Goal: Information Seeking & Learning: Find specific fact

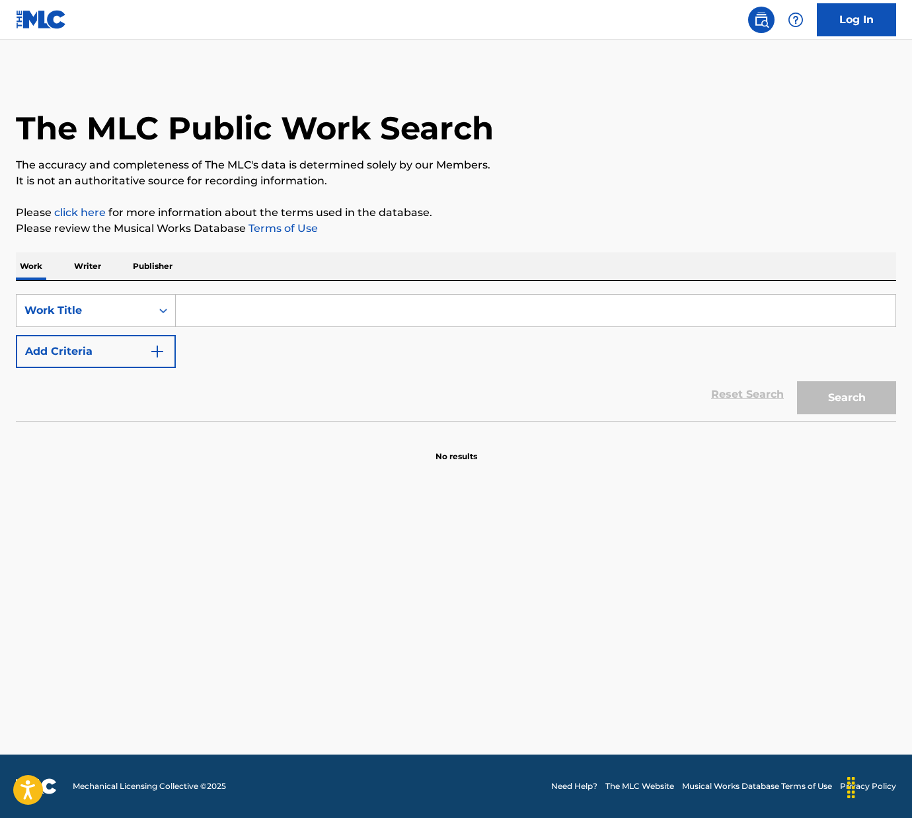
click at [215, 316] on input "Search Form" at bounding box center [535, 311] width 719 height 32
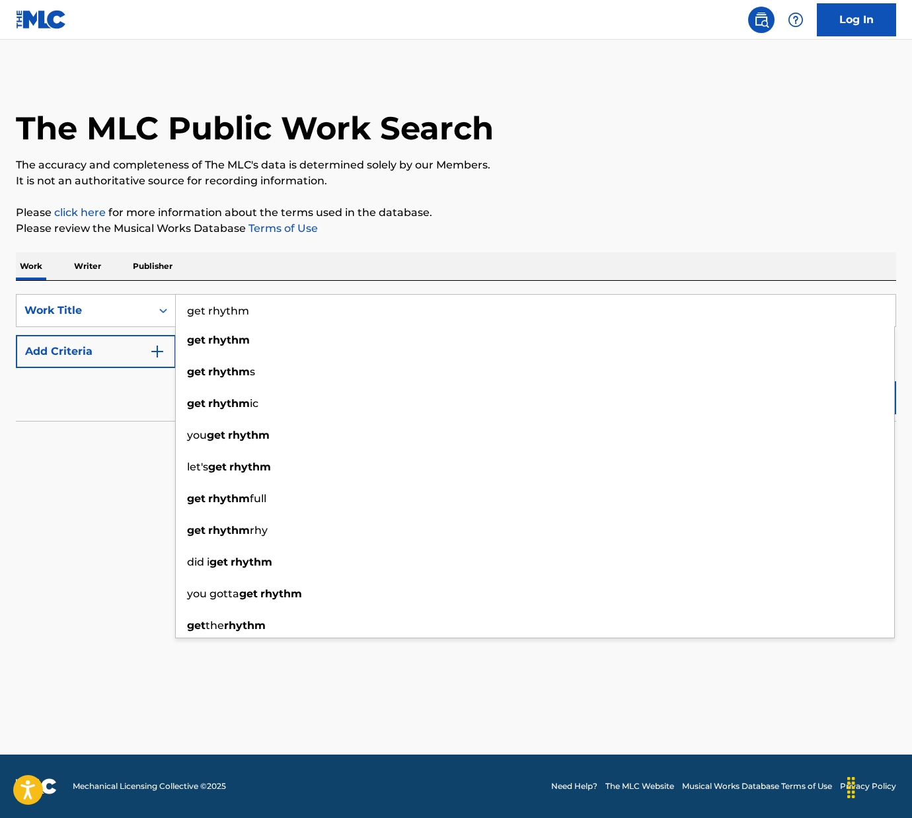
type input "get rhythm"
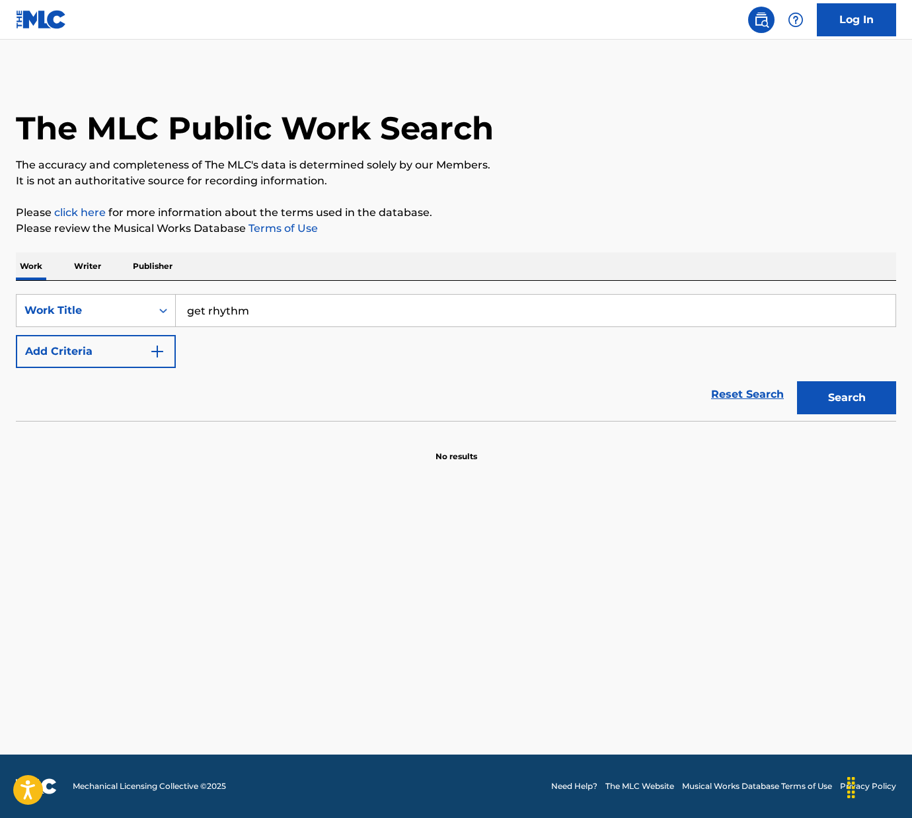
click at [118, 410] on div "Reset Search Search" at bounding box center [456, 394] width 880 height 53
click at [825, 408] on button "Search" at bounding box center [846, 397] width 99 height 33
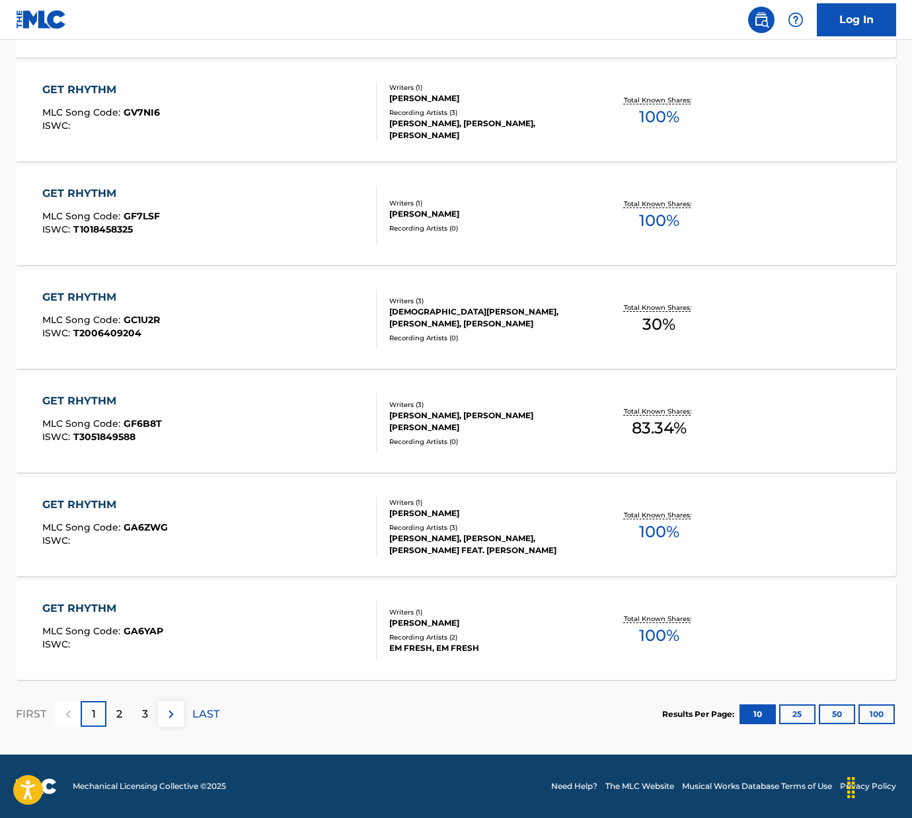
scroll to position [799, 0]
click at [120, 712] on p "2" at bounding box center [119, 714] width 6 height 16
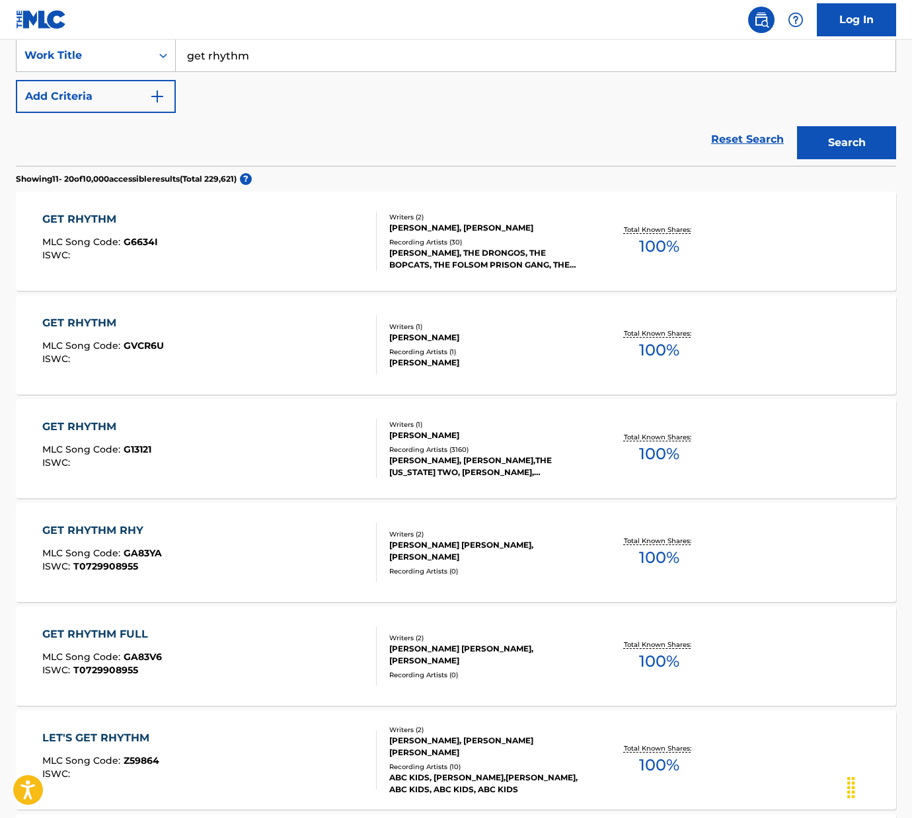
scroll to position [264, 0]
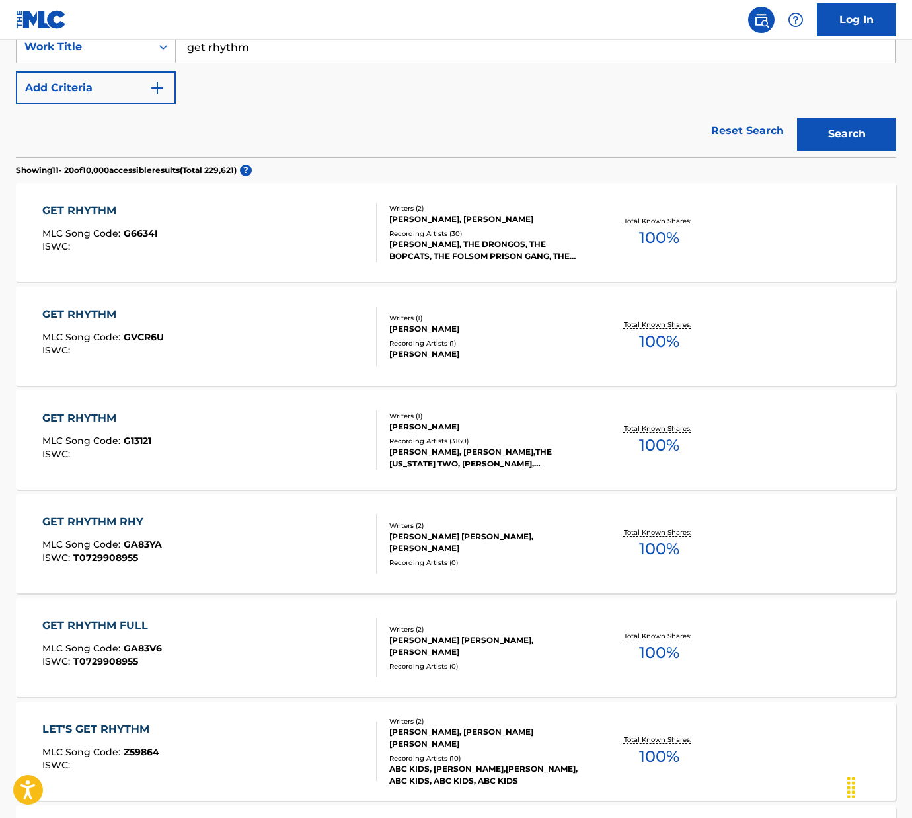
click at [411, 424] on div "[PERSON_NAME]" at bounding box center [487, 427] width 196 height 12
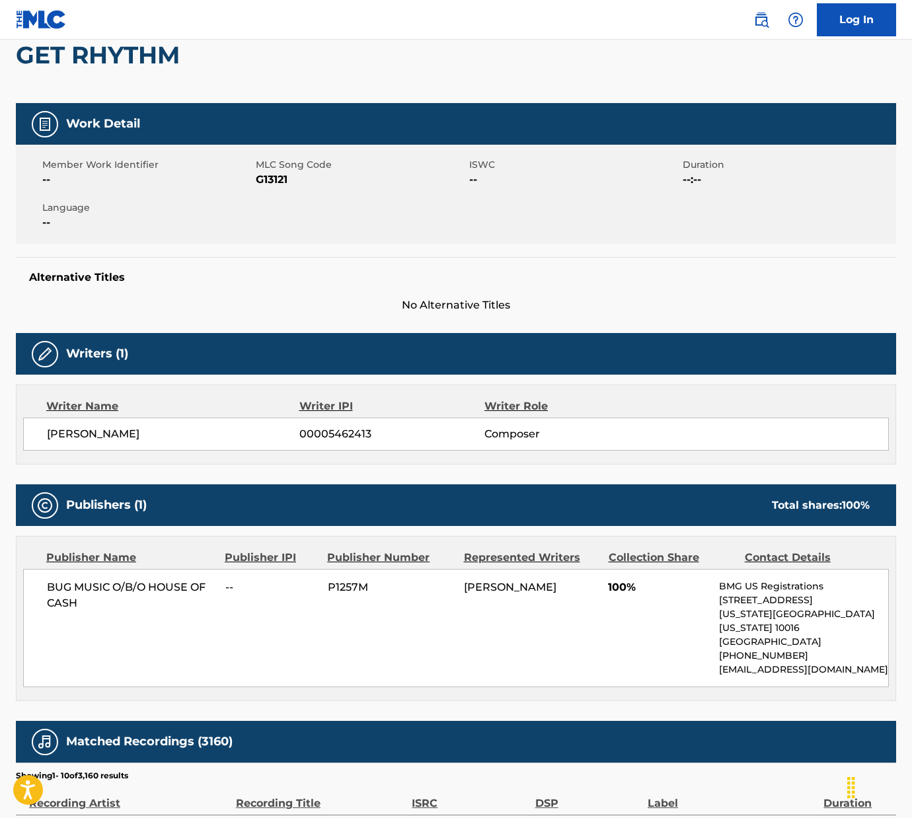
scroll to position [228, 0]
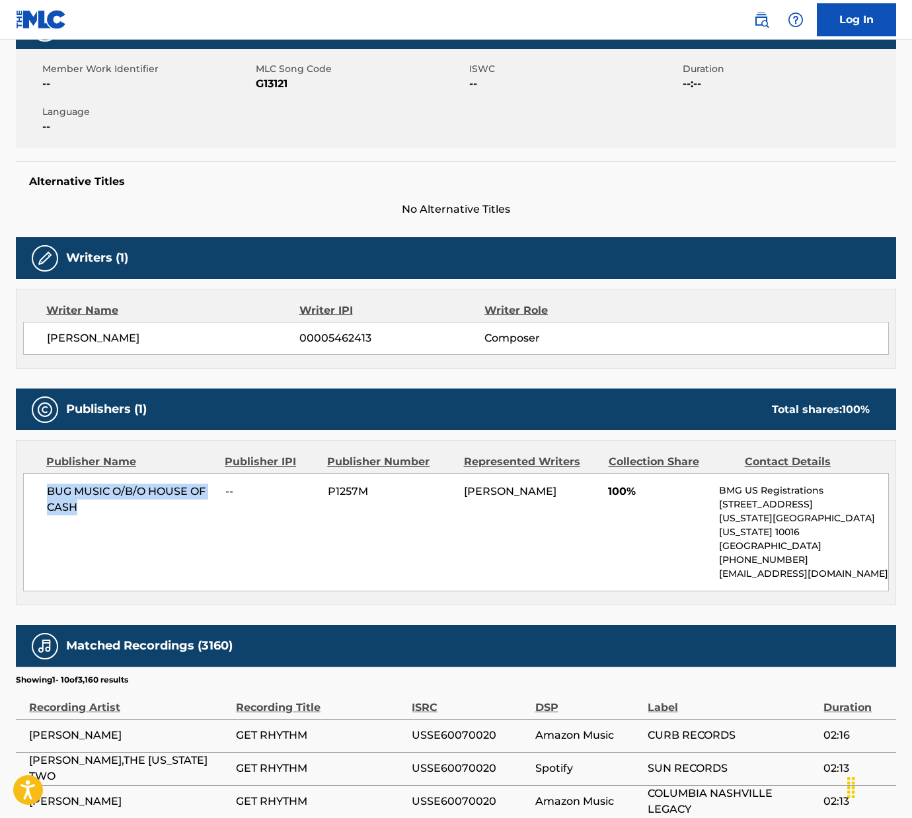
drag, startPoint x: 40, startPoint y: 491, endPoint x: 101, endPoint y: 502, distance: 61.8
click at [101, 502] on div "BUG MUSIC O/B/O HOUSE OF CASH -- P1257M [PERSON_NAME] 100% BMG US Registrations…" at bounding box center [456, 532] width 866 height 118
copy span "BUG MUSIC O/B/O HOUSE OF CASH"
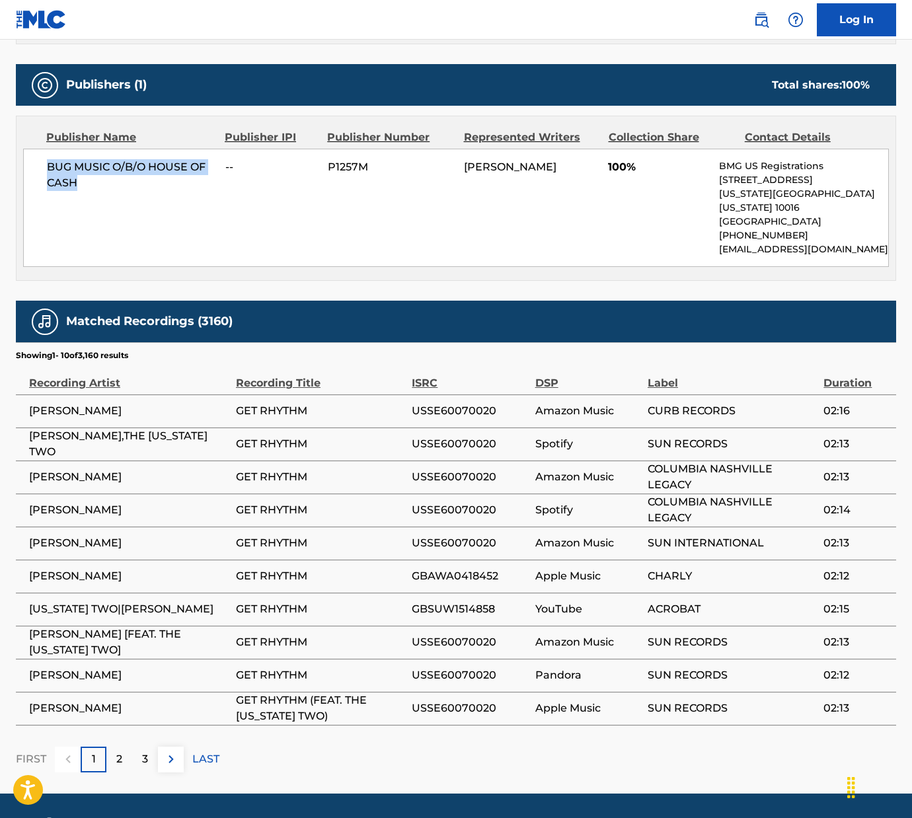
scroll to position [553, 0]
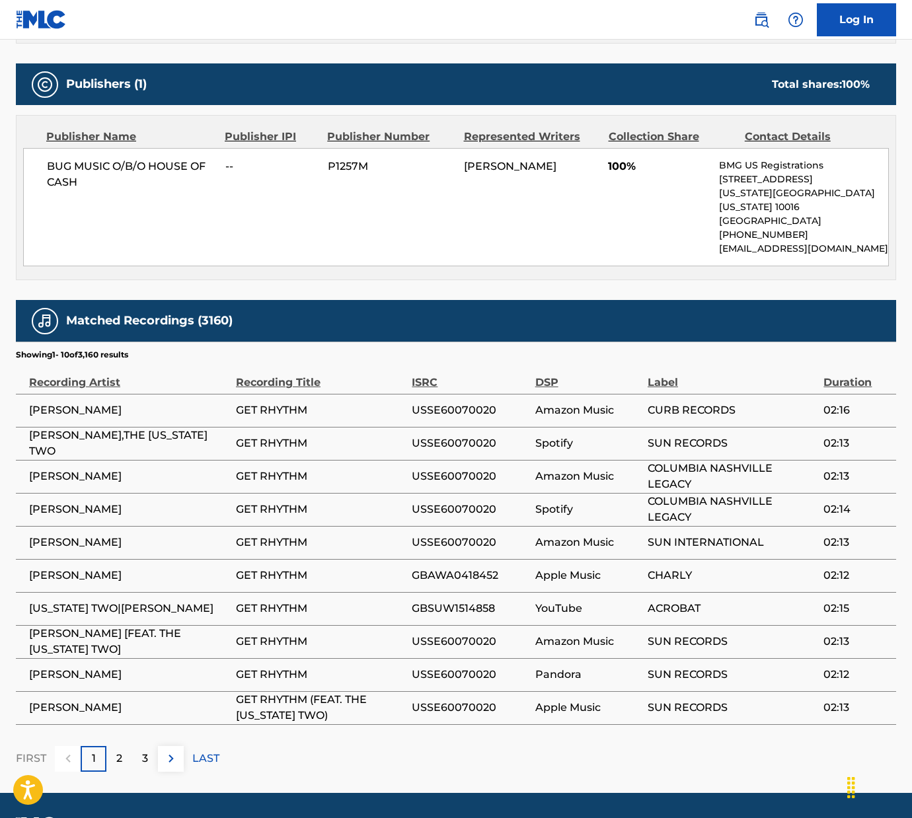
click at [119, 751] on p "2" at bounding box center [119, 759] width 6 height 16
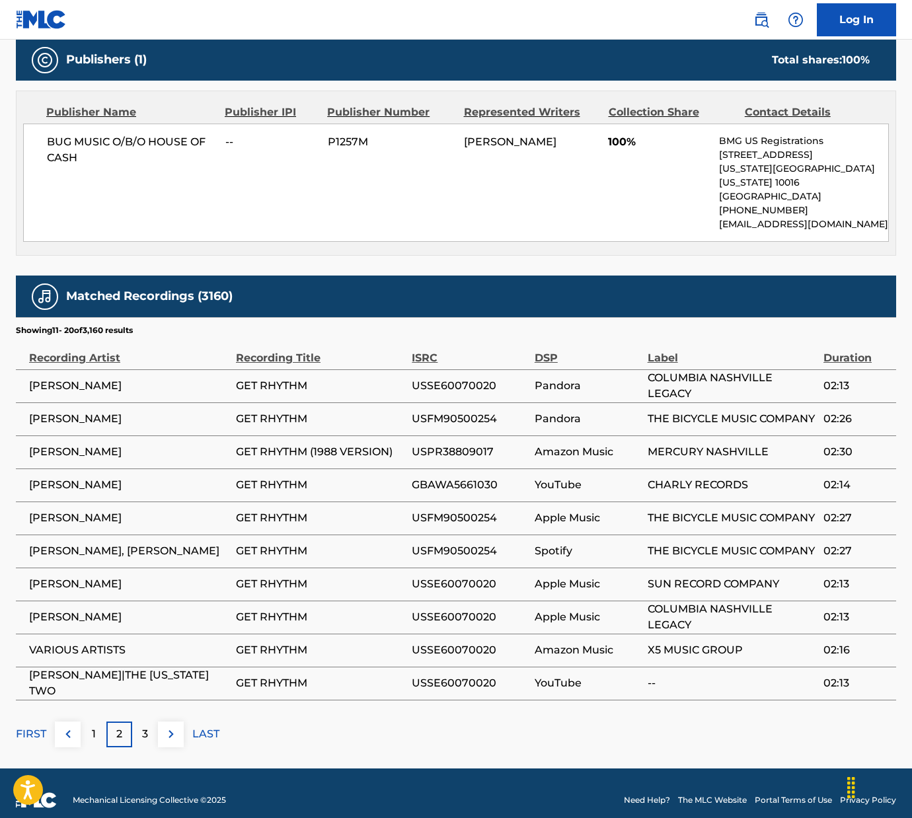
scroll to position [577, 0]
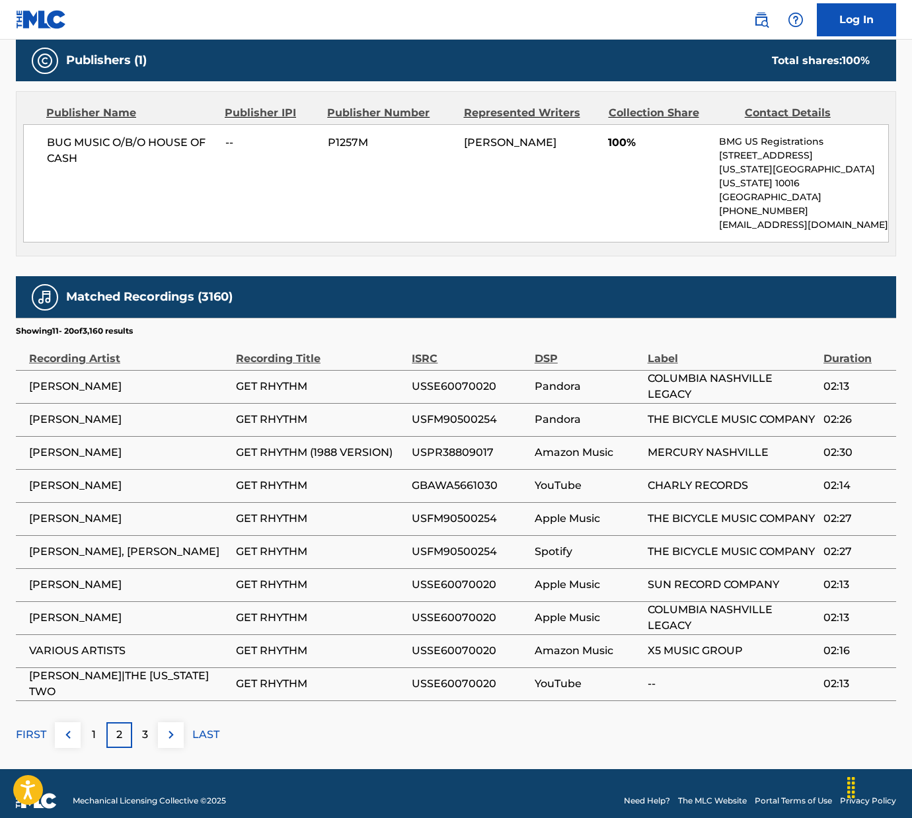
click at [145, 727] on p "3" at bounding box center [145, 735] width 6 height 16
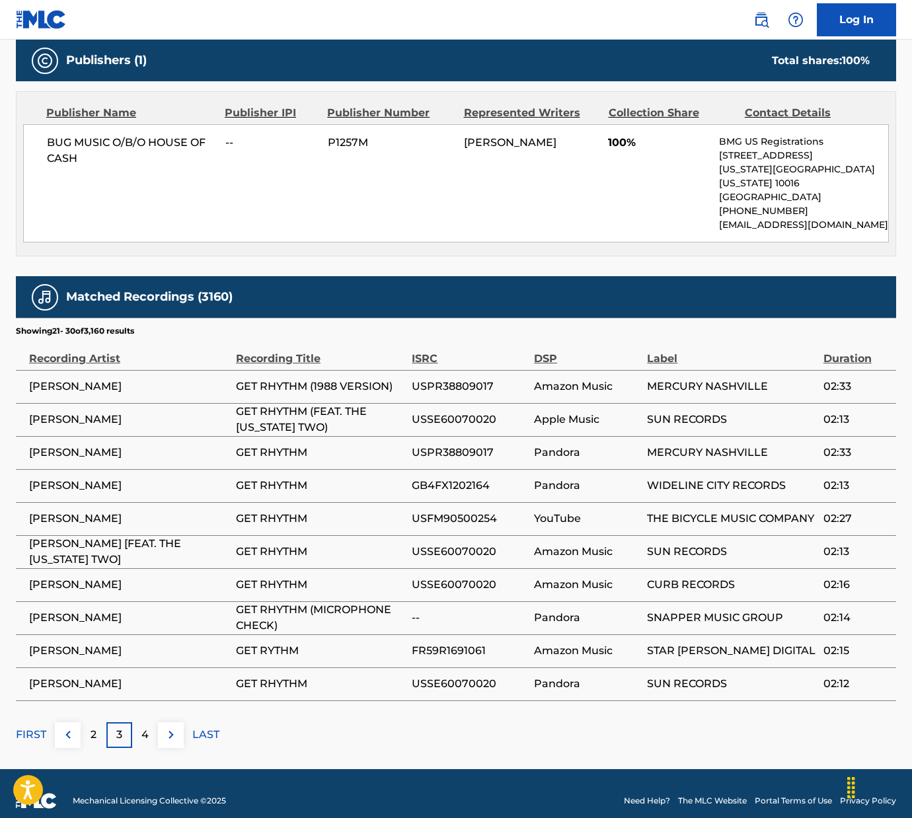
click at [145, 727] on p "4" at bounding box center [144, 735] width 7 height 16
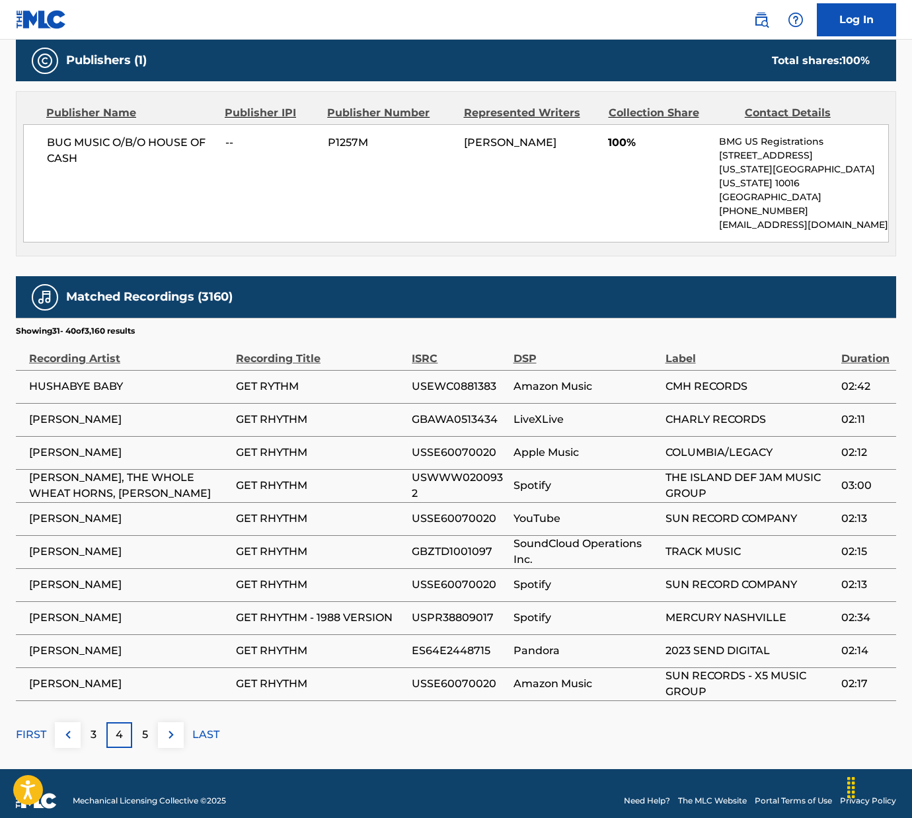
click at [143, 727] on p "5" at bounding box center [145, 735] width 6 height 16
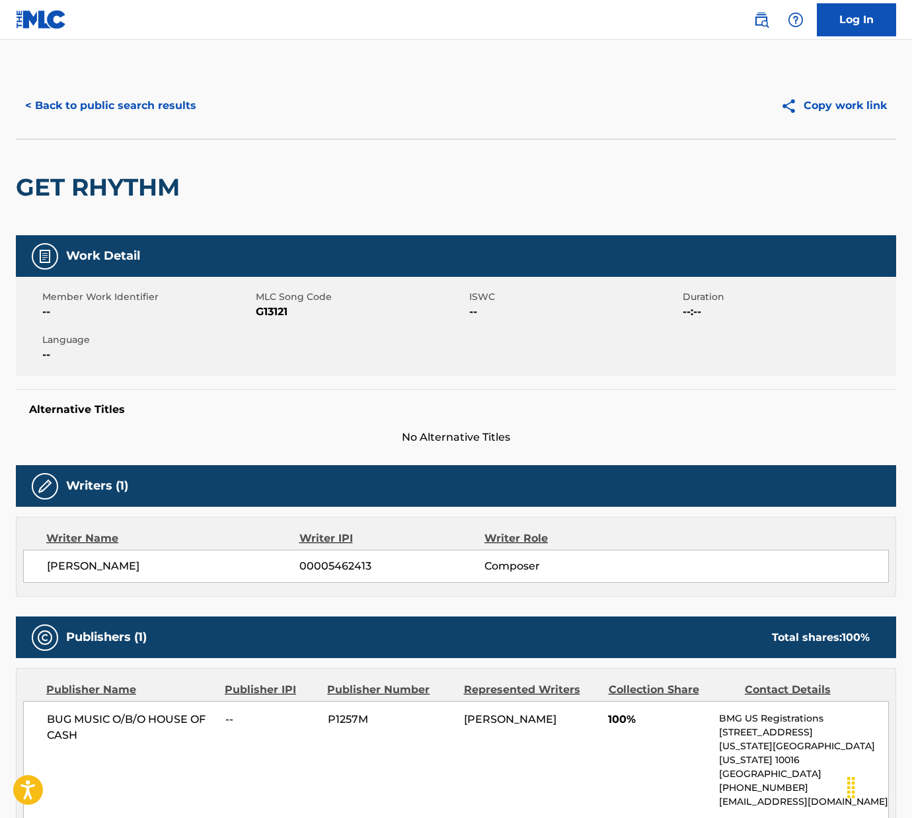
scroll to position [0, 0]
click at [132, 105] on button "< Back to public search results" at bounding box center [111, 105] width 190 height 33
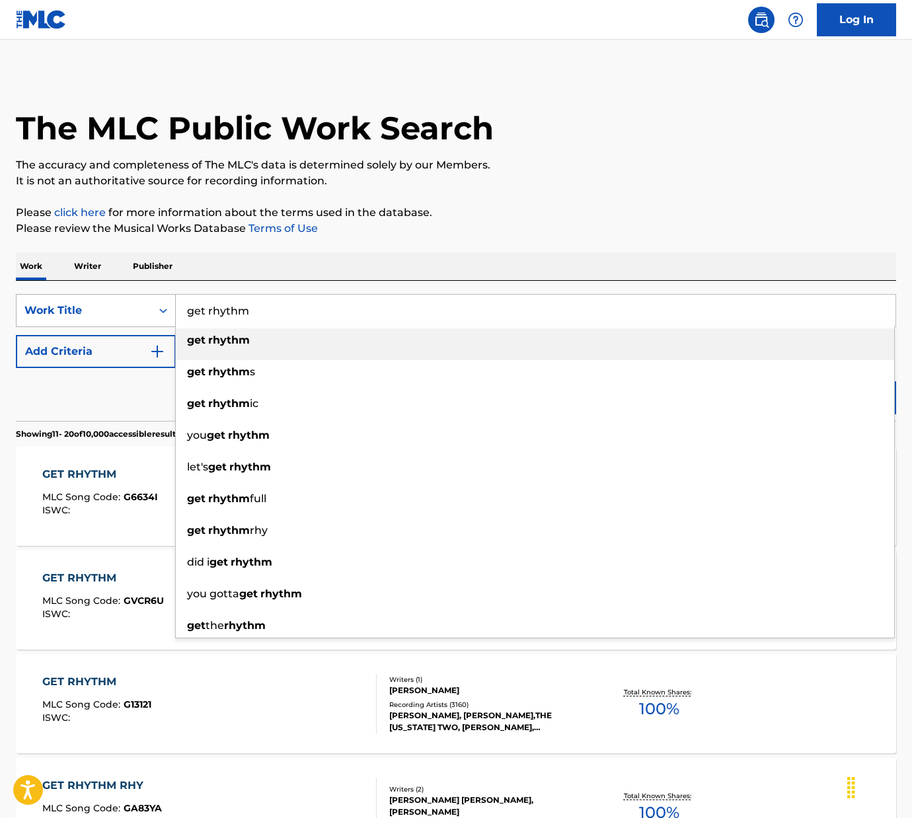
drag, startPoint x: 253, startPoint y: 313, endPoint x: 147, endPoint y: 311, distance: 105.7
click at [147, 311] on div "SearchWithCriteria9663e89d-5de0-44f2-8f17-35123802d5fd Work Title get rhythm ge…" at bounding box center [456, 310] width 880 height 33
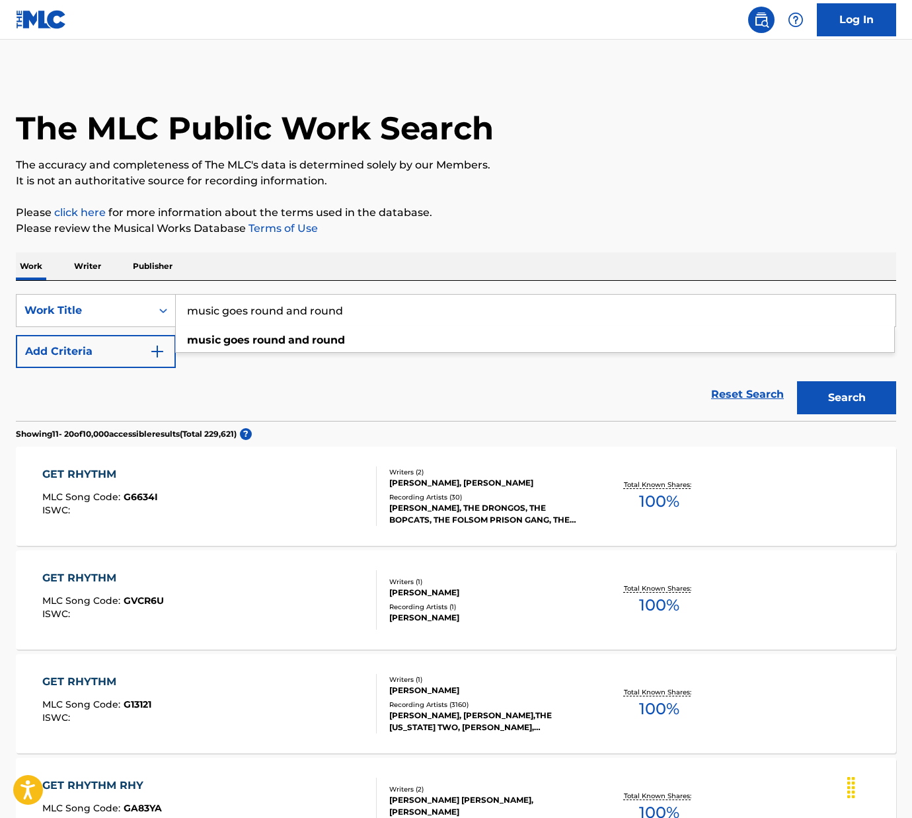
type input "music goes round and round"
click at [849, 400] on button "Search" at bounding box center [846, 397] width 99 height 33
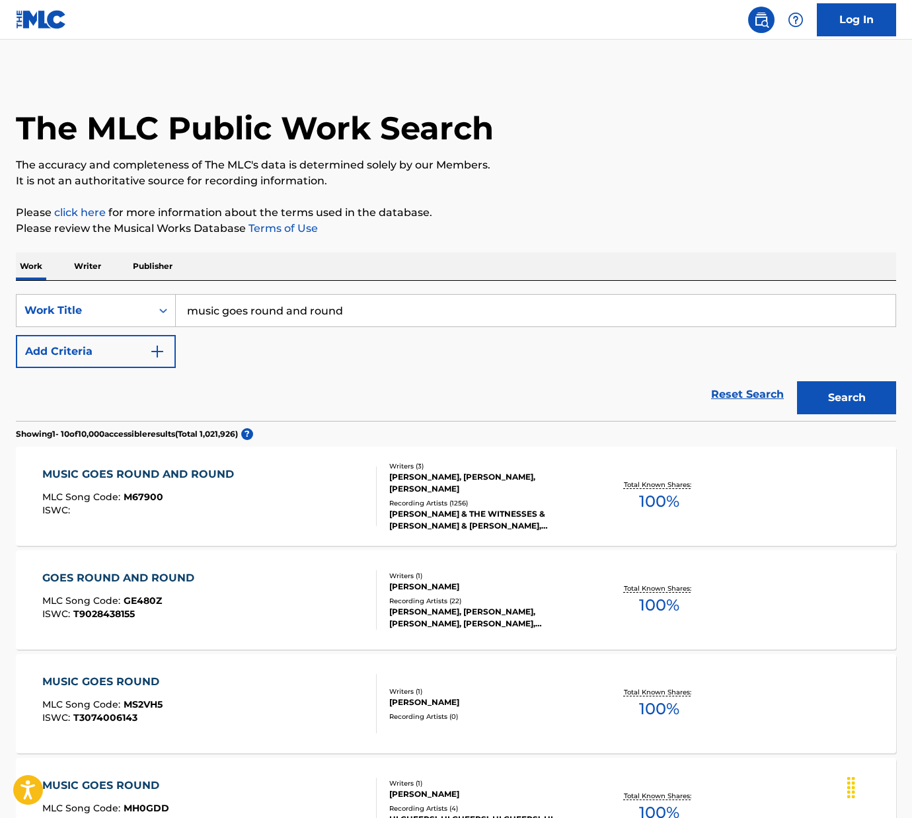
click at [153, 470] on div "MUSIC GOES ROUND AND ROUND" at bounding box center [141, 474] width 198 height 16
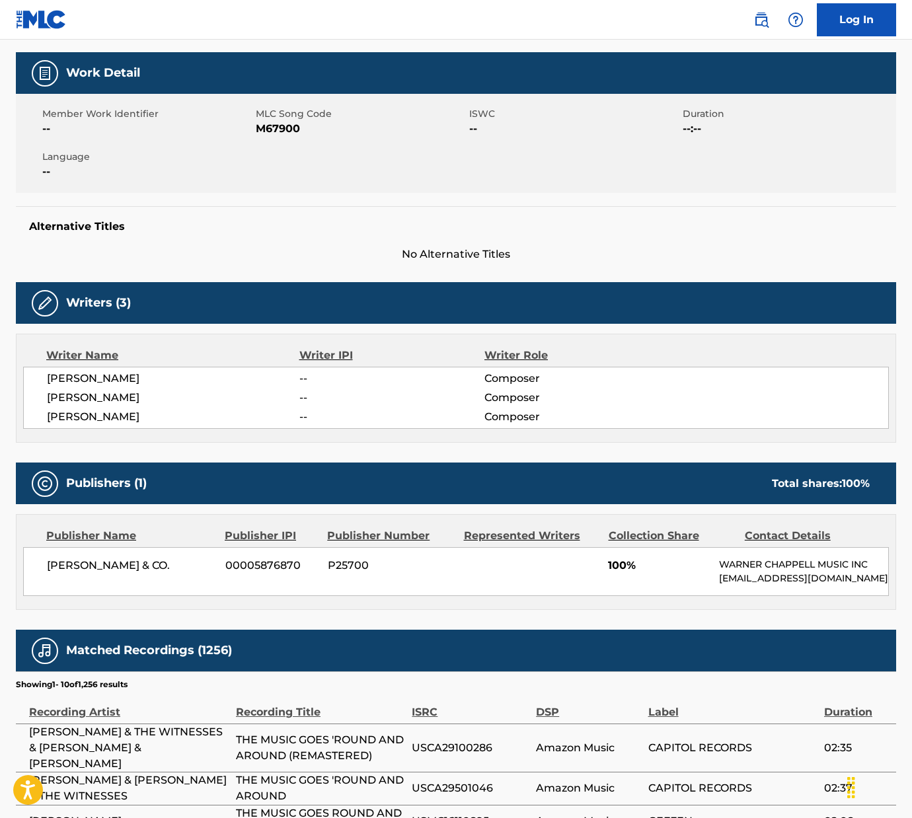
scroll to position [204, 0]
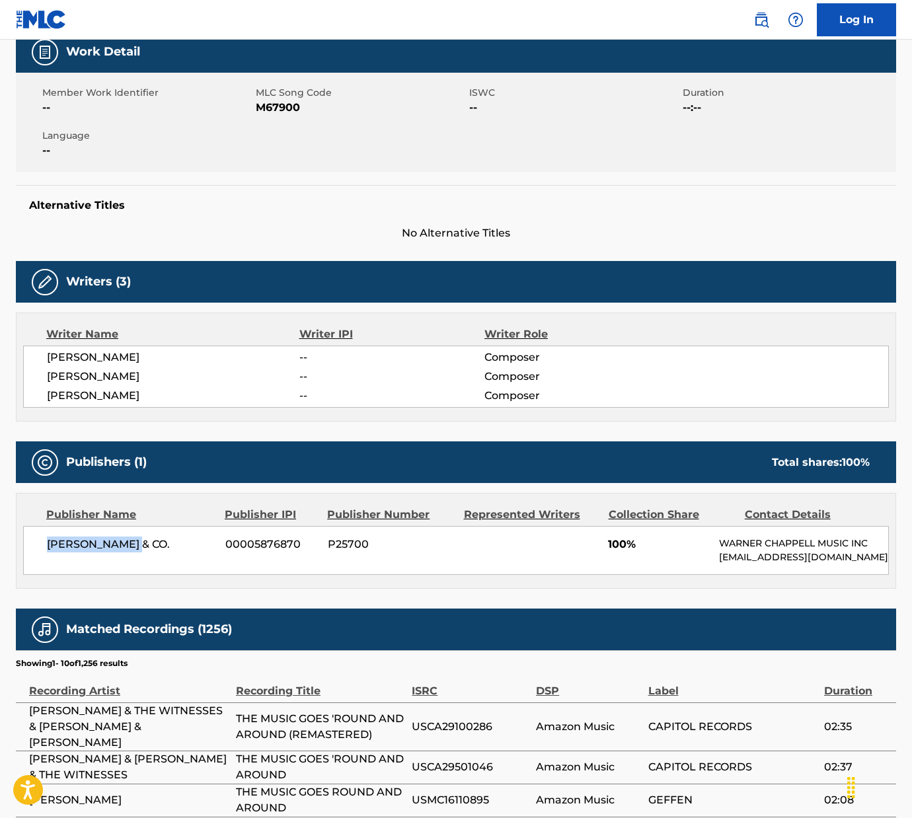
drag, startPoint x: 43, startPoint y: 540, endPoint x: 140, endPoint y: 540, distance: 97.1
click at [140, 540] on div "[PERSON_NAME] & CO. 00005876870 P25700 100% [PERSON_NAME] MUSIC INC [EMAIL_ADDR…" at bounding box center [456, 550] width 866 height 49
copy span "[PERSON_NAME] & CO."
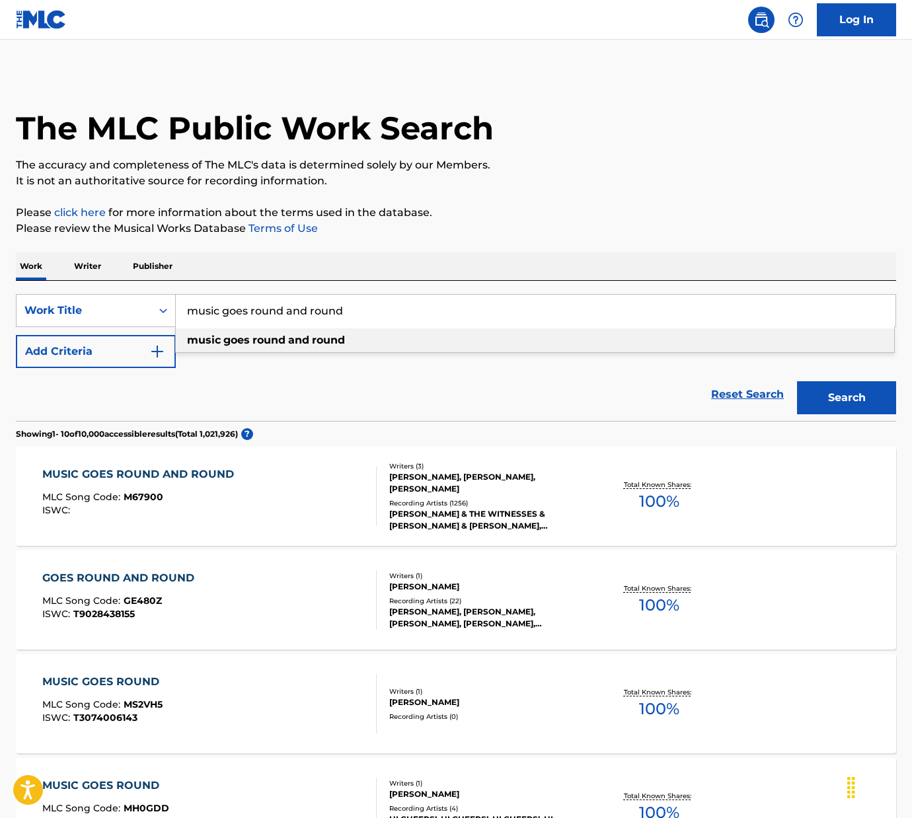
drag, startPoint x: 319, startPoint y: 309, endPoint x: 184, endPoint y: 309, distance: 135.4
click at [184, 309] on input "music goes round and round" at bounding box center [535, 311] width 719 height 32
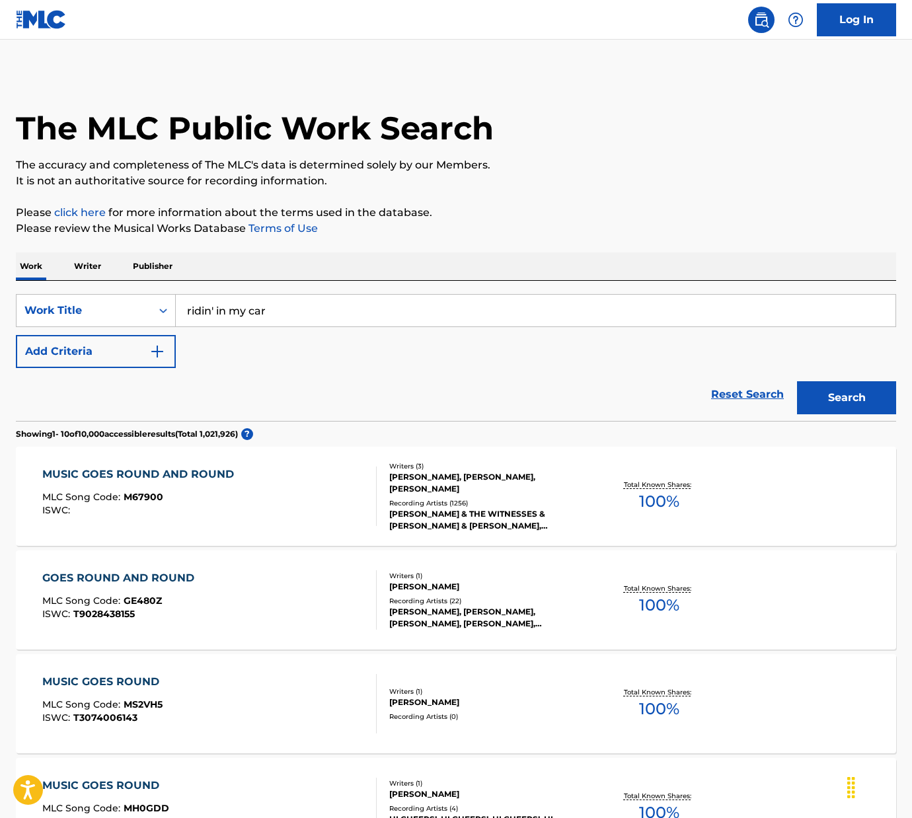
type input "ridin' in my car"
click at [858, 399] on button "Search" at bounding box center [846, 397] width 99 height 33
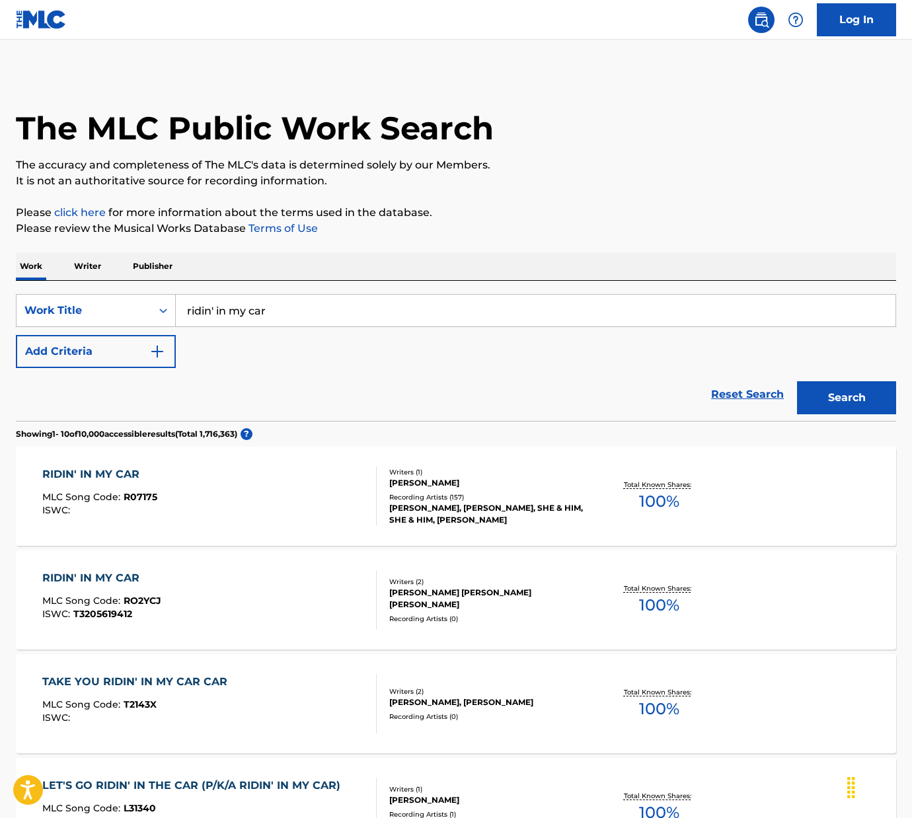
click at [106, 471] on div "RIDIN' IN MY CAR" at bounding box center [99, 474] width 115 height 16
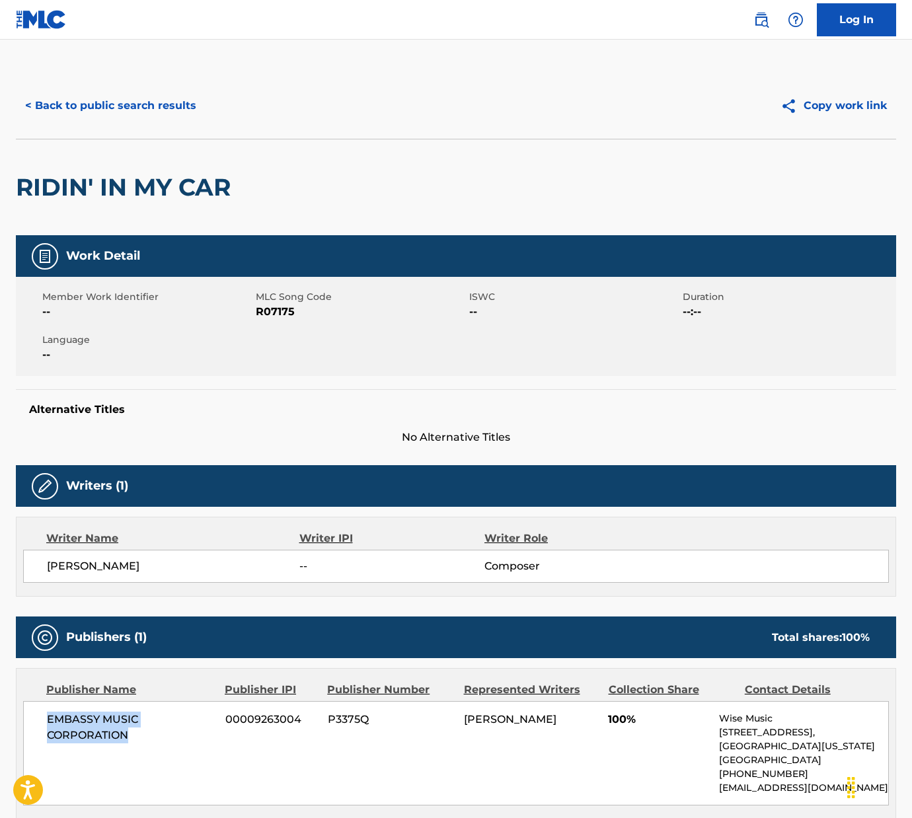
drag, startPoint x: 45, startPoint y: 715, endPoint x: 131, endPoint y: 731, distance: 88.0
click at [131, 731] on div "EMBASSY MUSIC CORPORATION 00009263004 P3375Q [PERSON_NAME] 100% [PERSON_NAME] M…" at bounding box center [456, 753] width 866 height 104
copy span "EMBASSY MUSIC CORPORATION"
click at [161, 105] on button "< Back to public search results" at bounding box center [111, 105] width 190 height 33
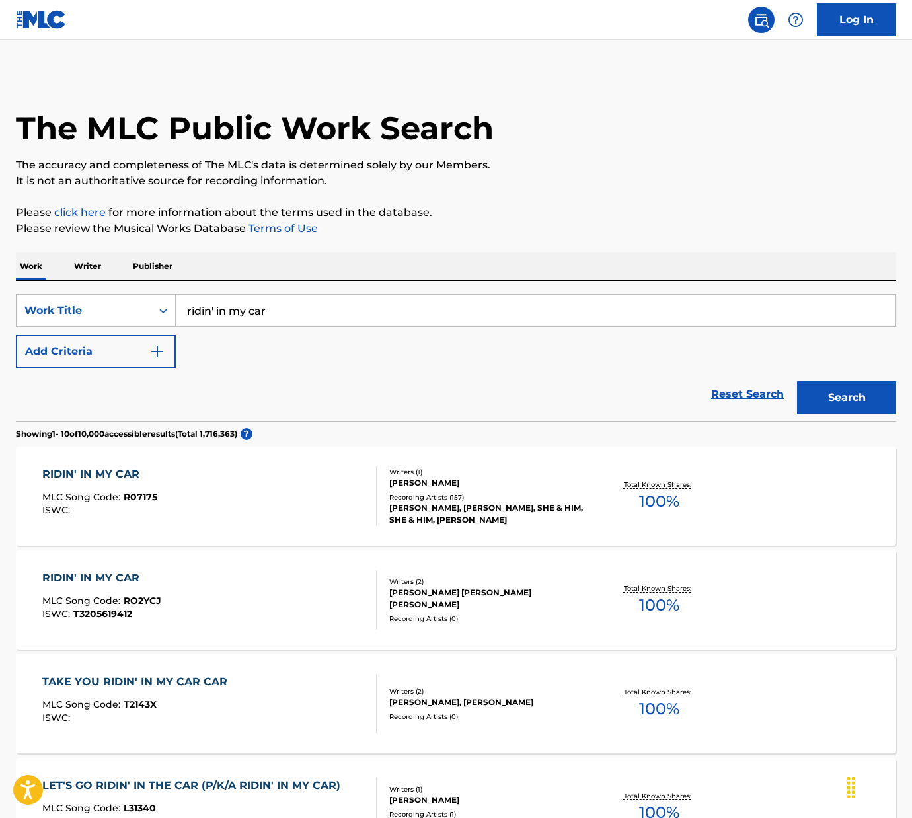
drag, startPoint x: 278, startPoint y: 311, endPoint x: 176, endPoint y: 311, distance: 101.7
click at [176, 311] on input "ridin' in my car" at bounding box center [535, 311] width 719 height 32
type input "i love her, she loves me"
click at [846, 398] on button "Search" at bounding box center [846, 397] width 99 height 33
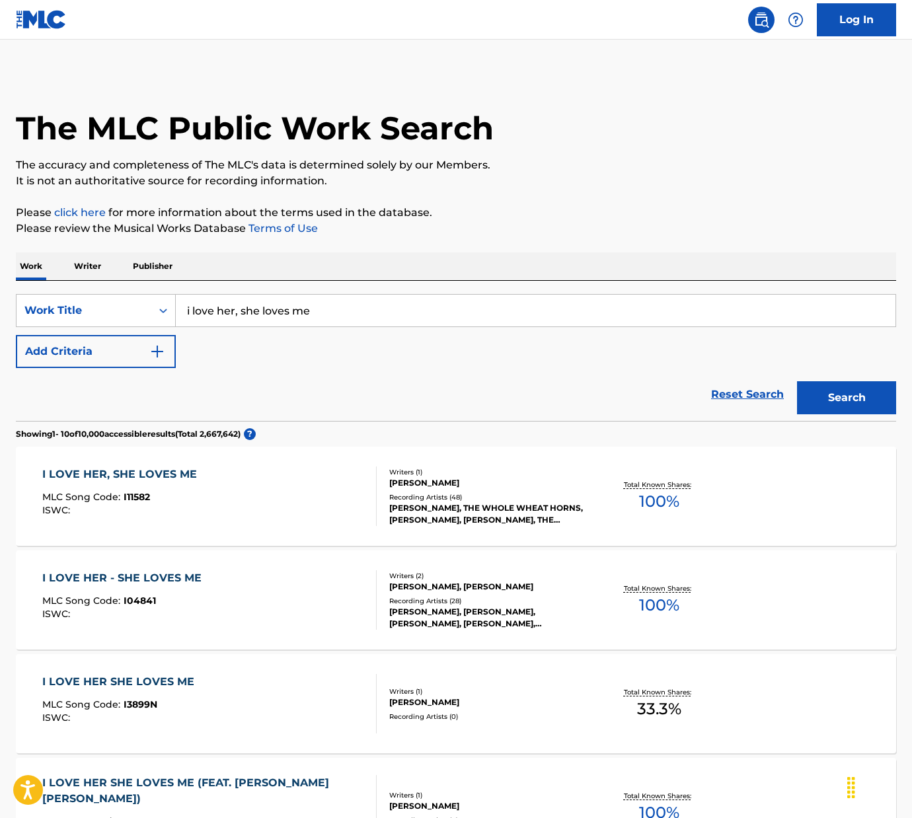
click at [155, 468] on div "I LOVE HER, SHE LOVES ME" at bounding box center [122, 474] width 161 height 16
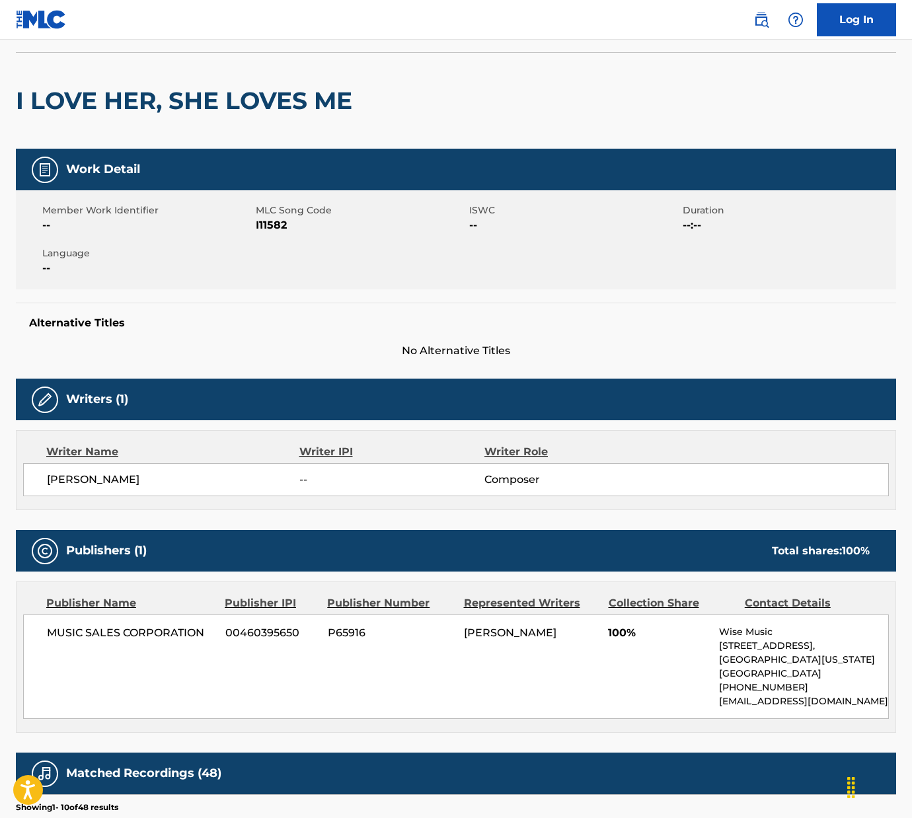
scroll to position [107, 0]
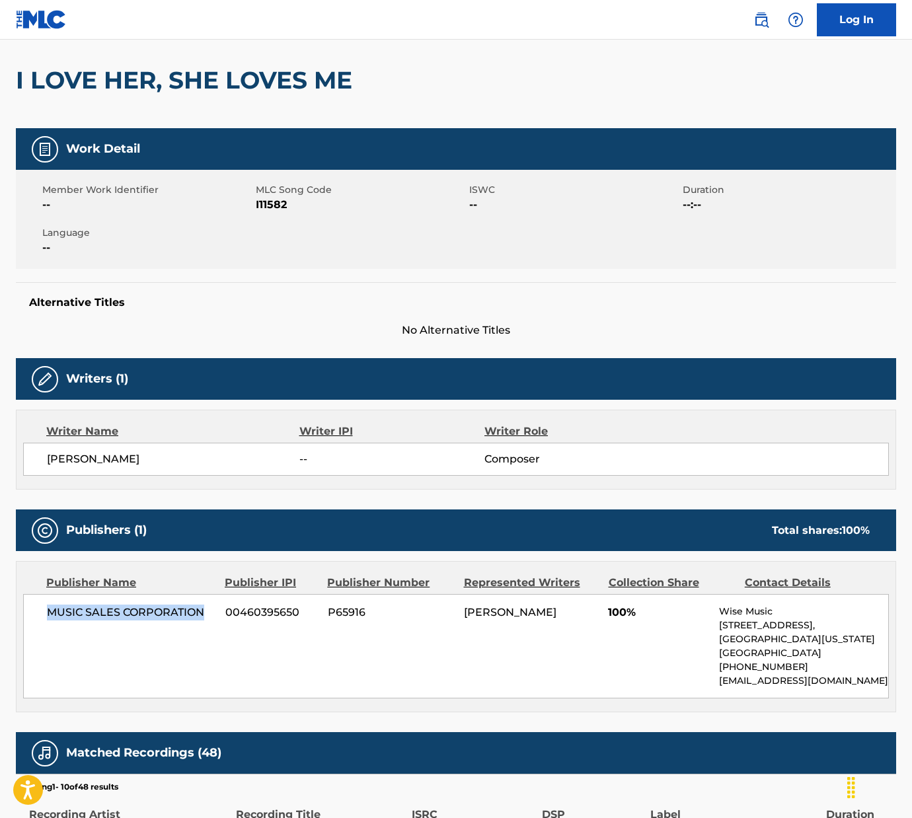
drag, startPoint x: 49, startPoint y: 610, endPoint x: 204, endPoint y: 612, distance: 155.3
click at [204, 612] on span "MUSIC SALES CORPORATION" at bounding box center [131, 613] width 168 height 16
copy span "MUSIC SALES CORPORATION"
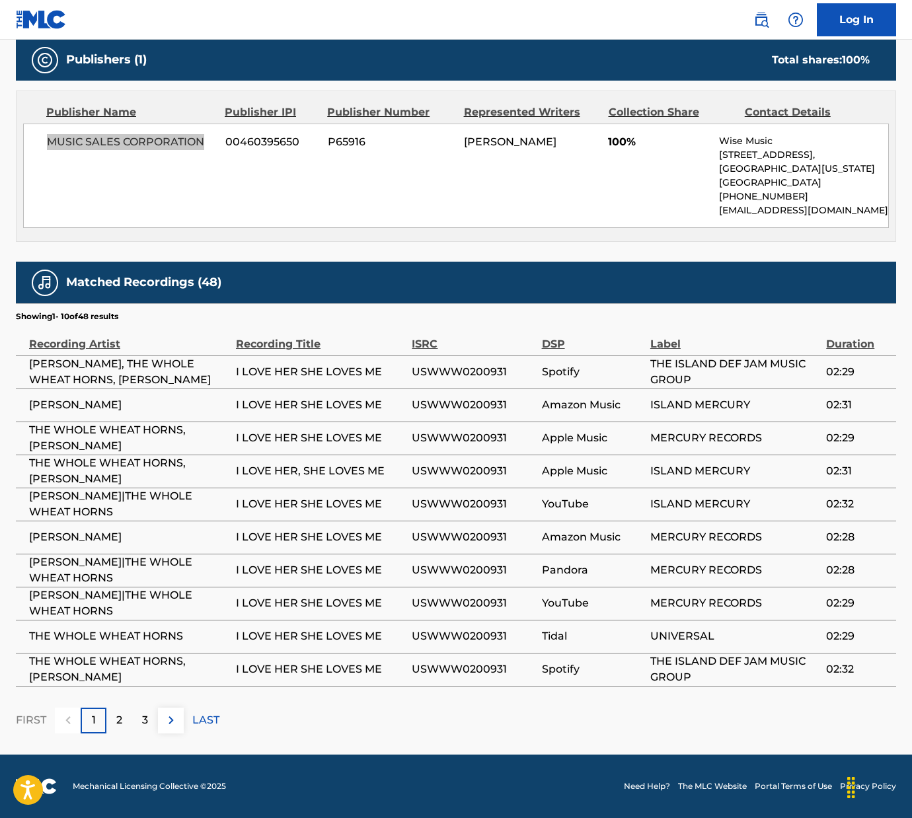
scroll to position [577, 0]
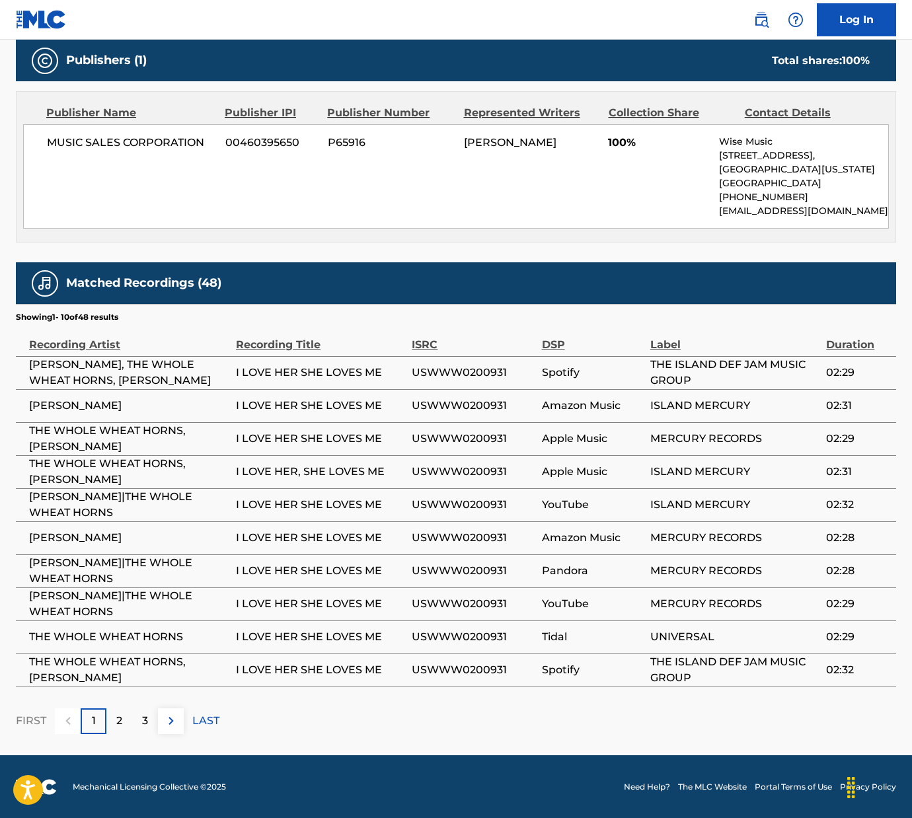
click at [112, 721] on div "2" at bounding box center [119, 721] width 26 height 26
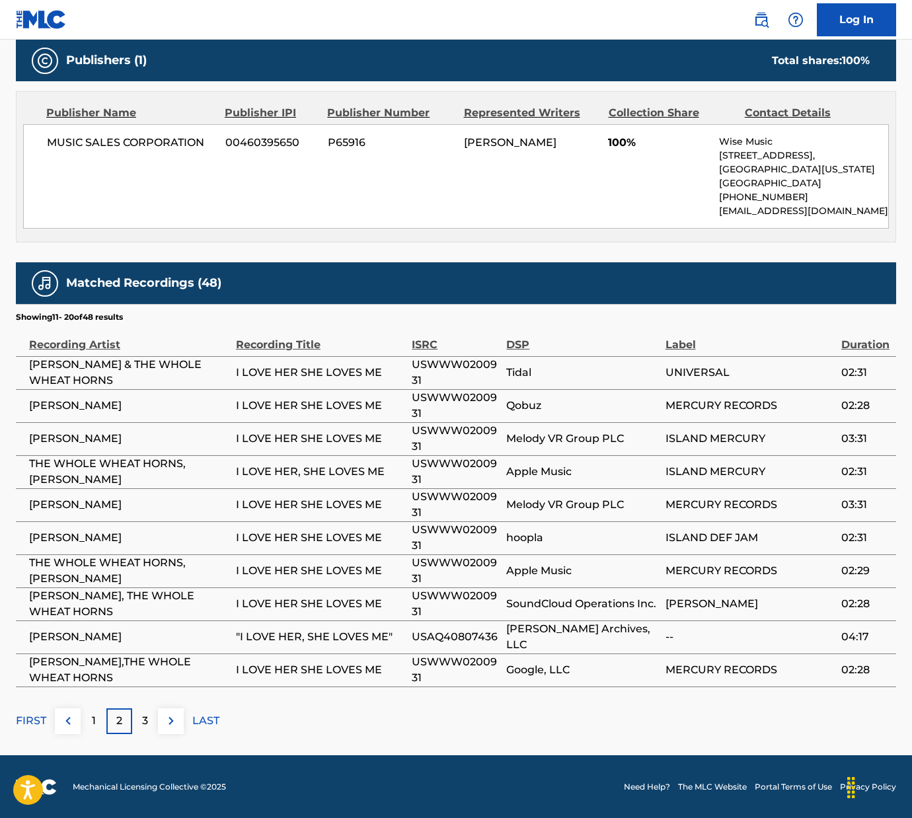
click at [145, 719] on p "3" at bounding box center [145, 721] width 6 height 16
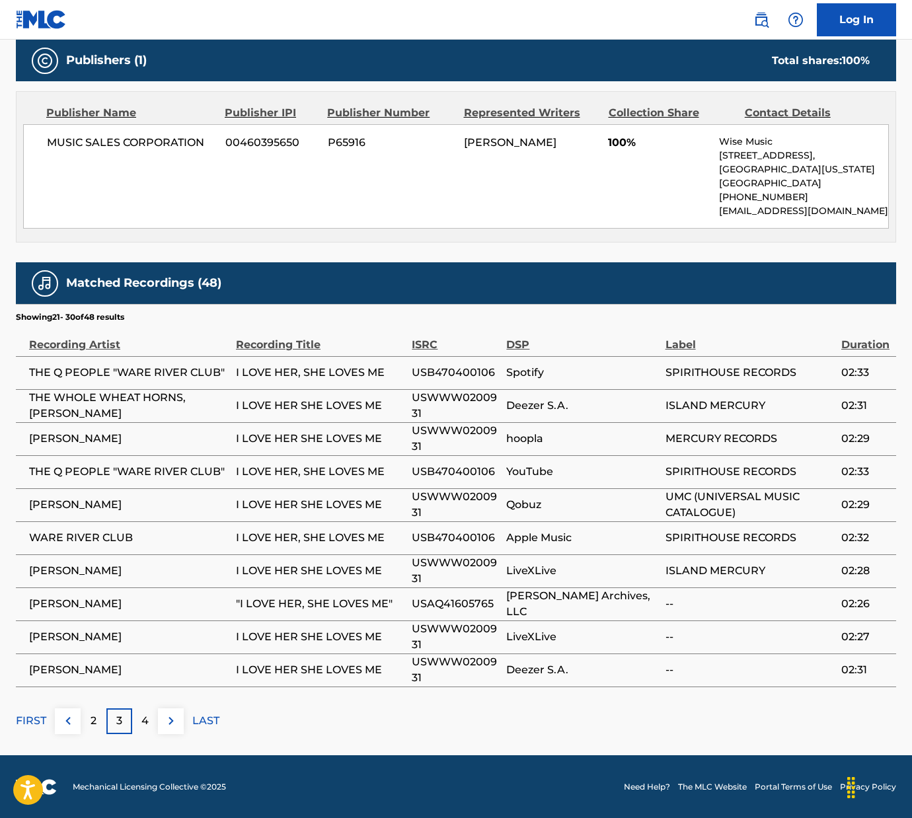
click at [141, 721] on p "4" at bounding box center [144, 721] width 7 height 16
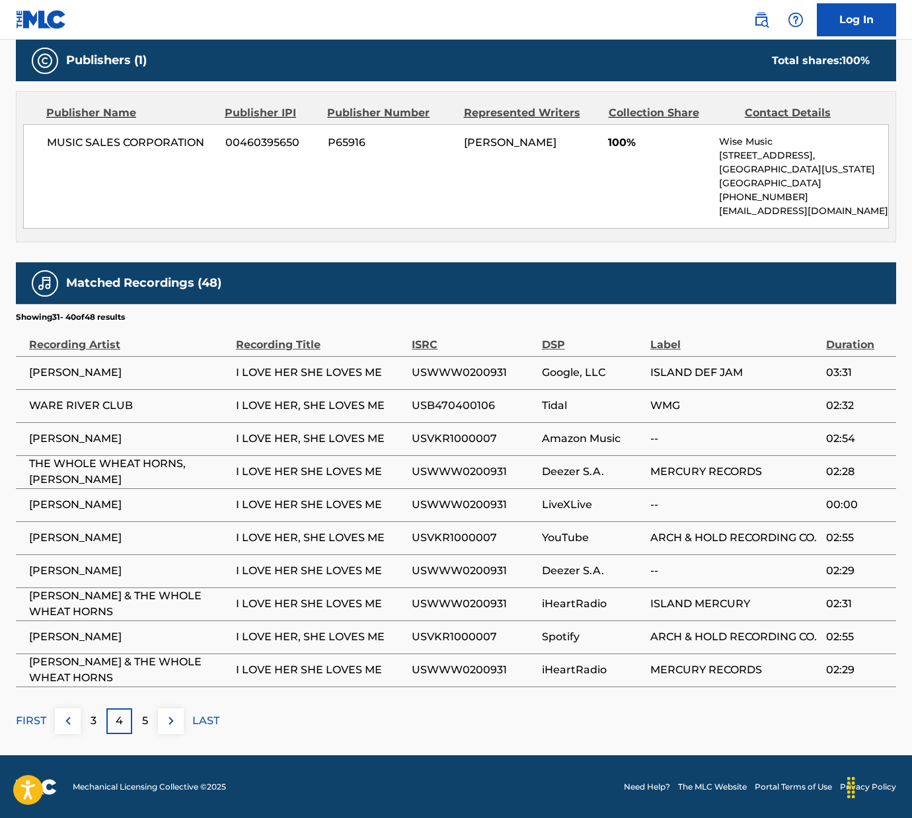
click at [147, 718] on p "5" at bounding box center [145, 721] width 6 height 16
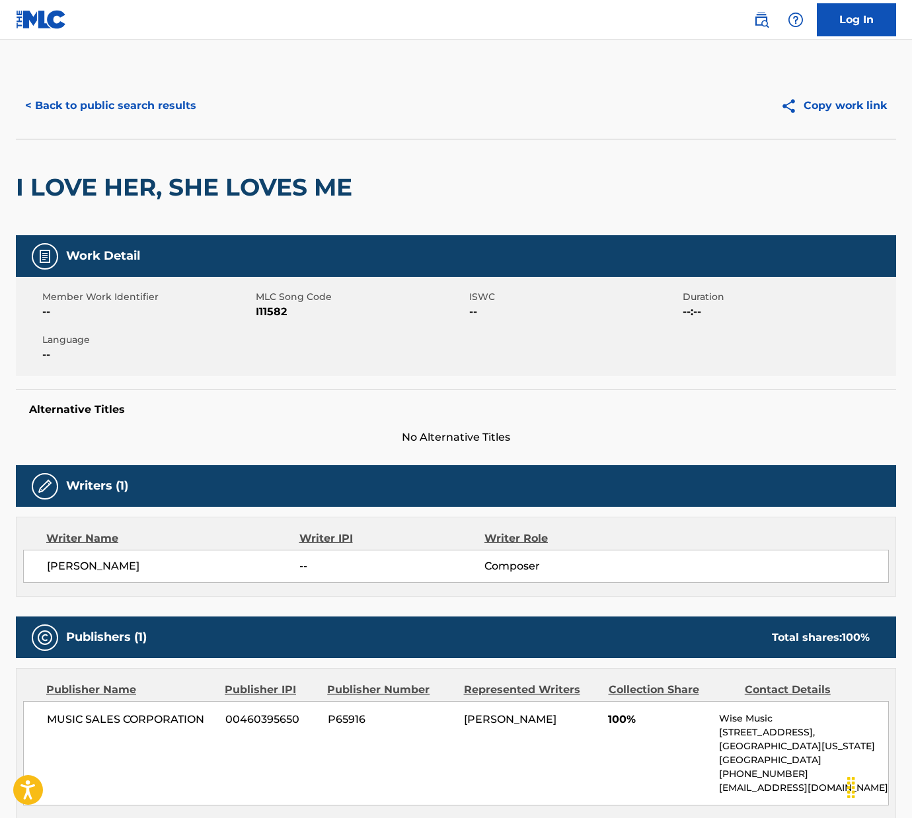
scroll to position [0, 0]
